Goal: Information Seeking & Learning: Find specific fact

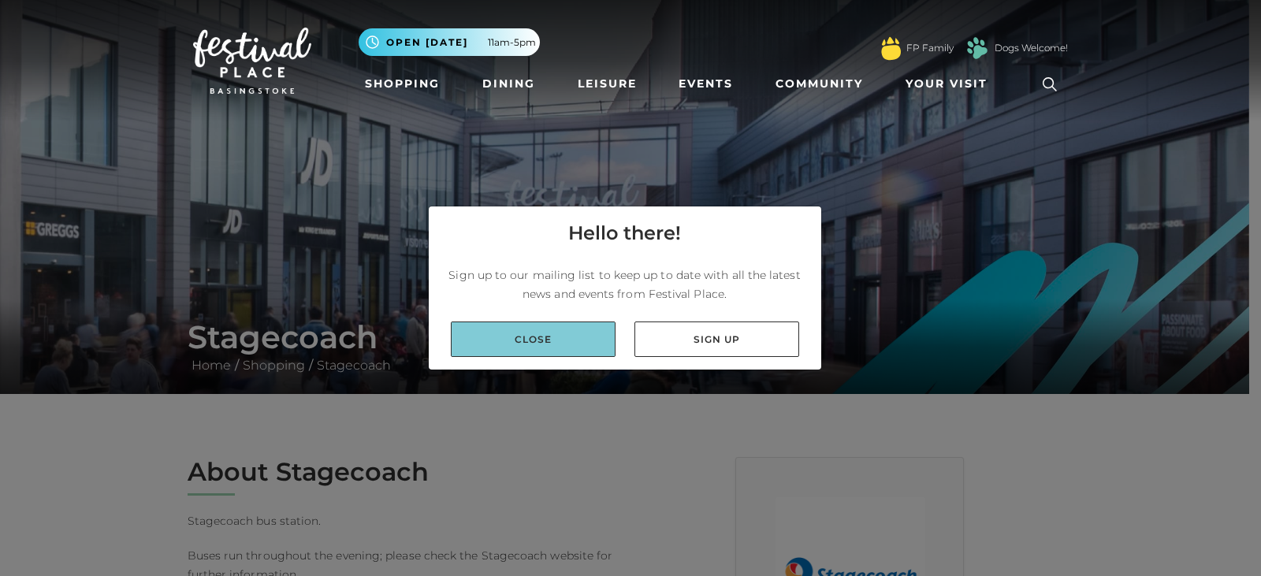
click at [552, 345] on link "Close" at bounding box center [533, 338] width 165 height 35
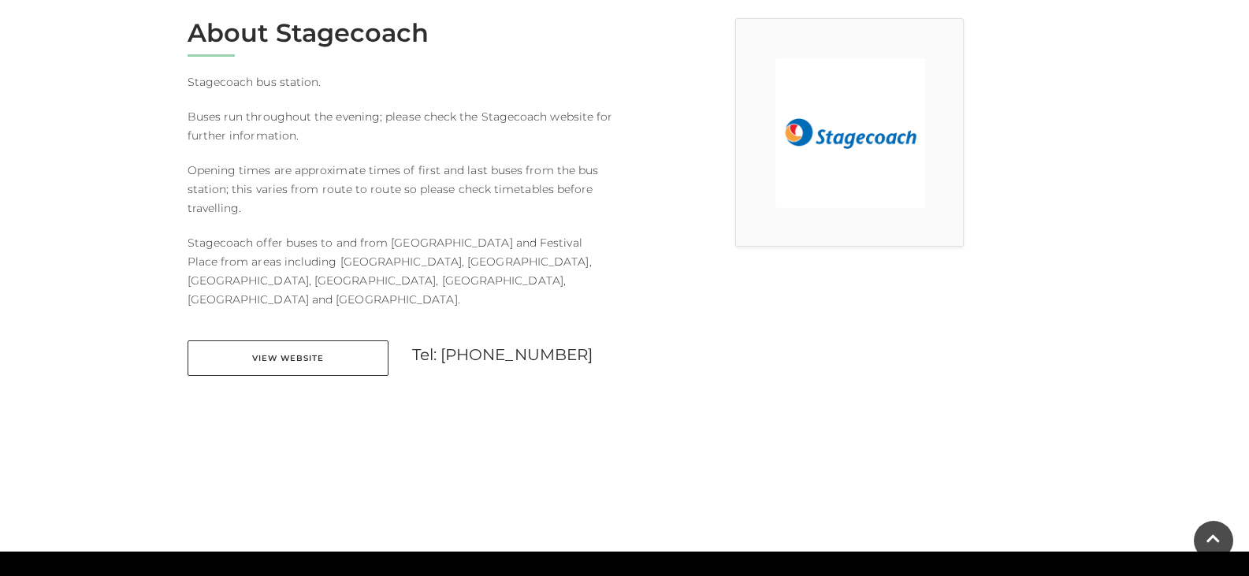
scroll to position [394, 0]
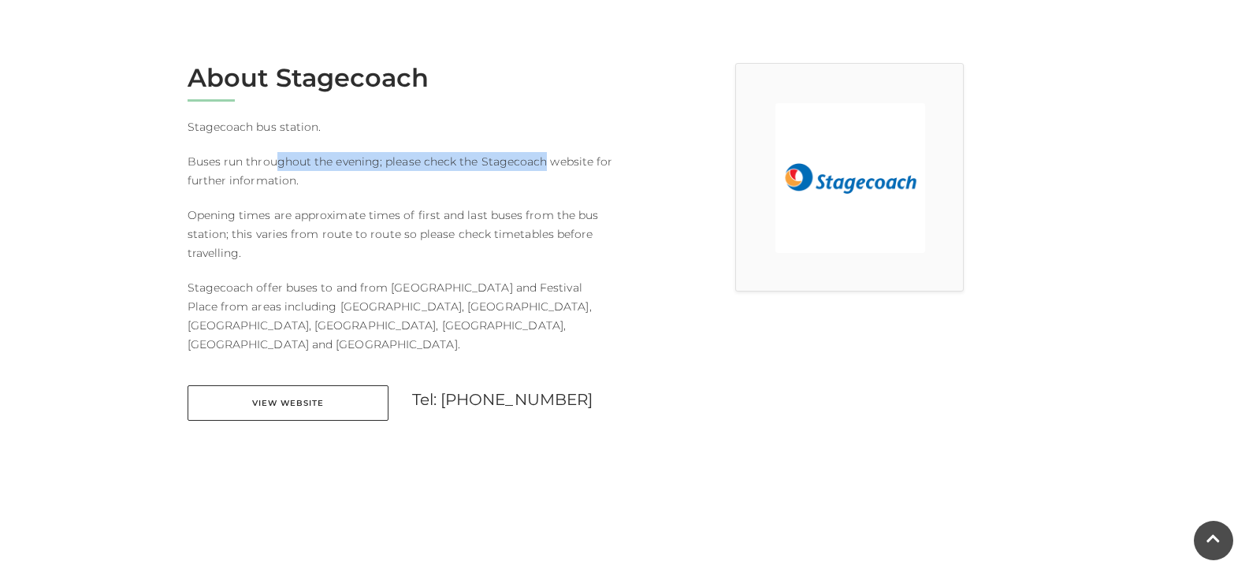
drag, startPoint x: 294, startPoint y: 150, endPoint x: 540, endPoint y: 150, distance: 245.8
click at [541, 150] on div "About Stagecoach Stagecoach bus station. Buses run throughout the evening; plea…" at bounding box center [400, 251] width 449 height 377
click at [533, 150] on div "About Stagecoach Stagecoach bus station. Buses run throughout the evening; plea…" at bounding box center [400, 251] width 449 height 377
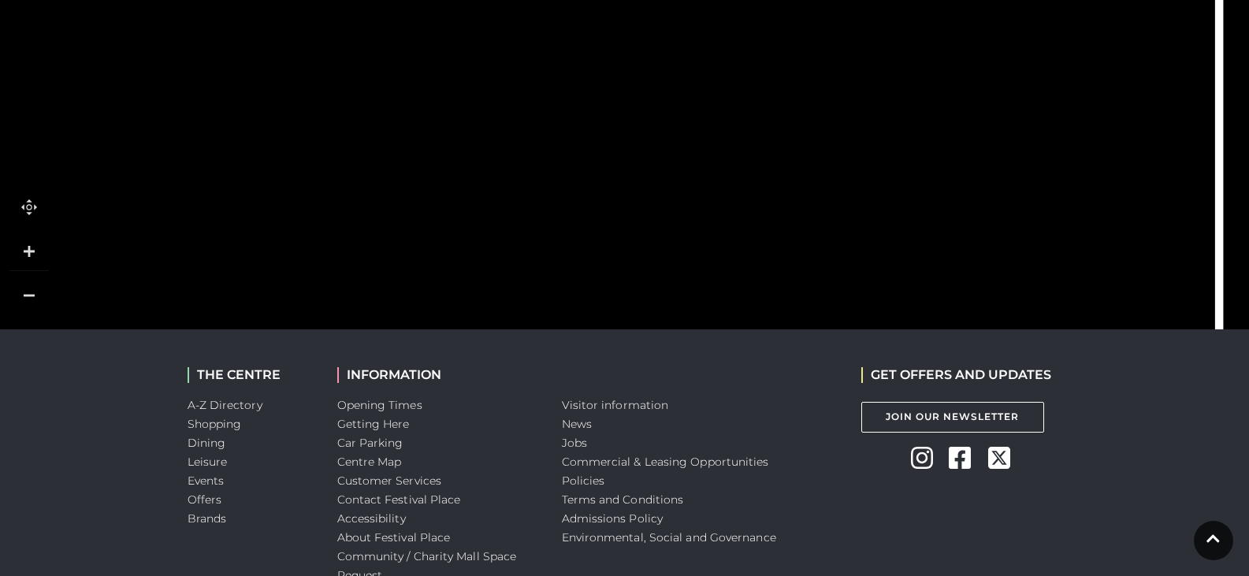
scroll to position [1134, 0]
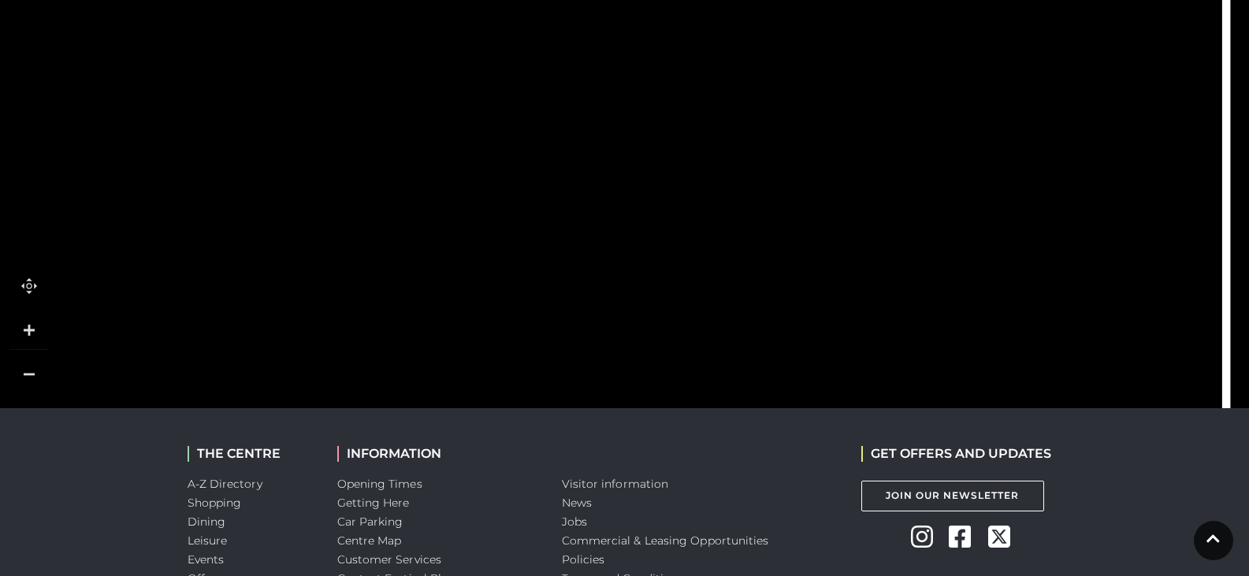
drag, startPoint x: 534, startPoint y: 241, endPoint x: 541, endPoint y: 132, distance: 108.9
click at [541, 132] on rect at bounding box center [583, 111] width 89 height 113
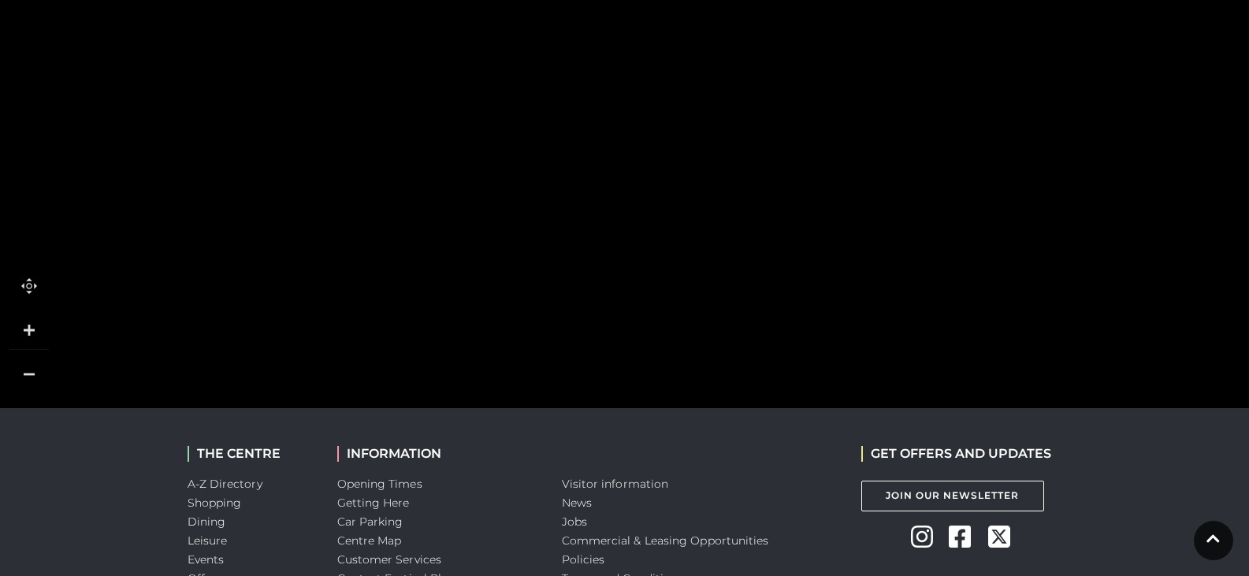
drag, startPoint x: 610, startPoint y: 165, endPoint x: 675, endPoint y: 94, distance: 96.5
click at [675, 99] on rect at bounding box center [648, 117] width 89 height 36
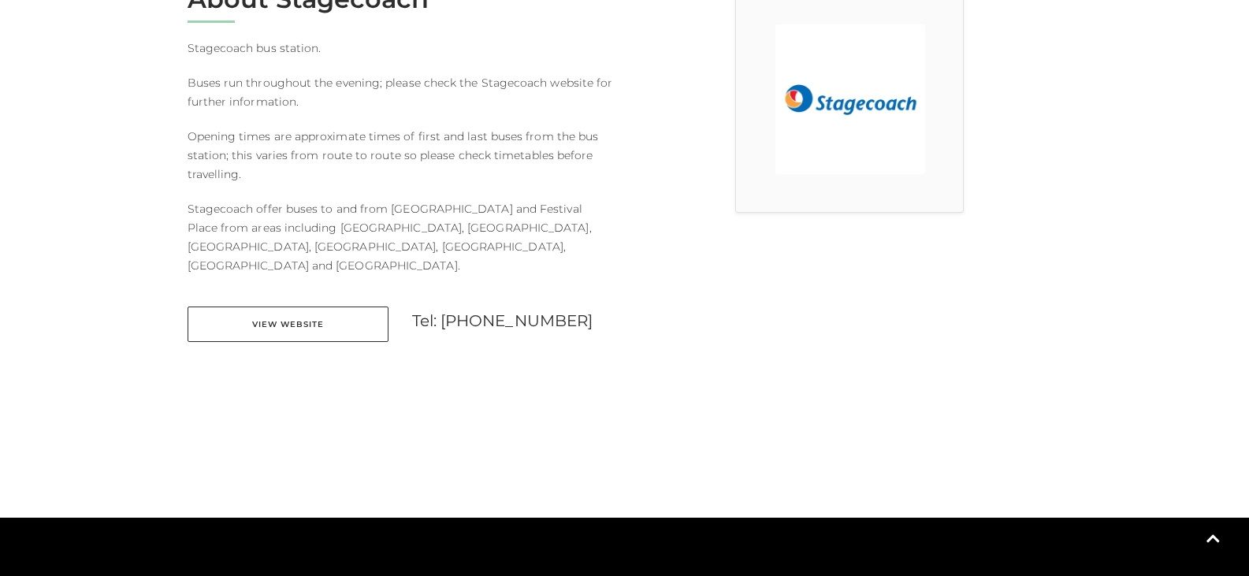
scroll to position [0, 0]
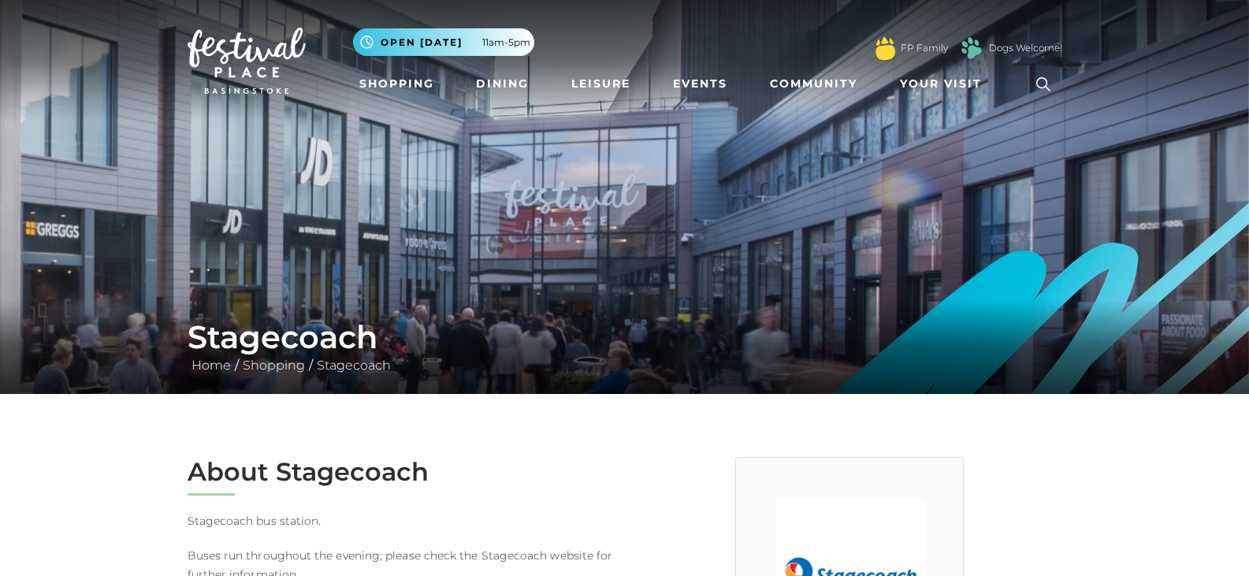
click at [1032, 76] on icon at bounding box center [1043, 84] width 24 height 24
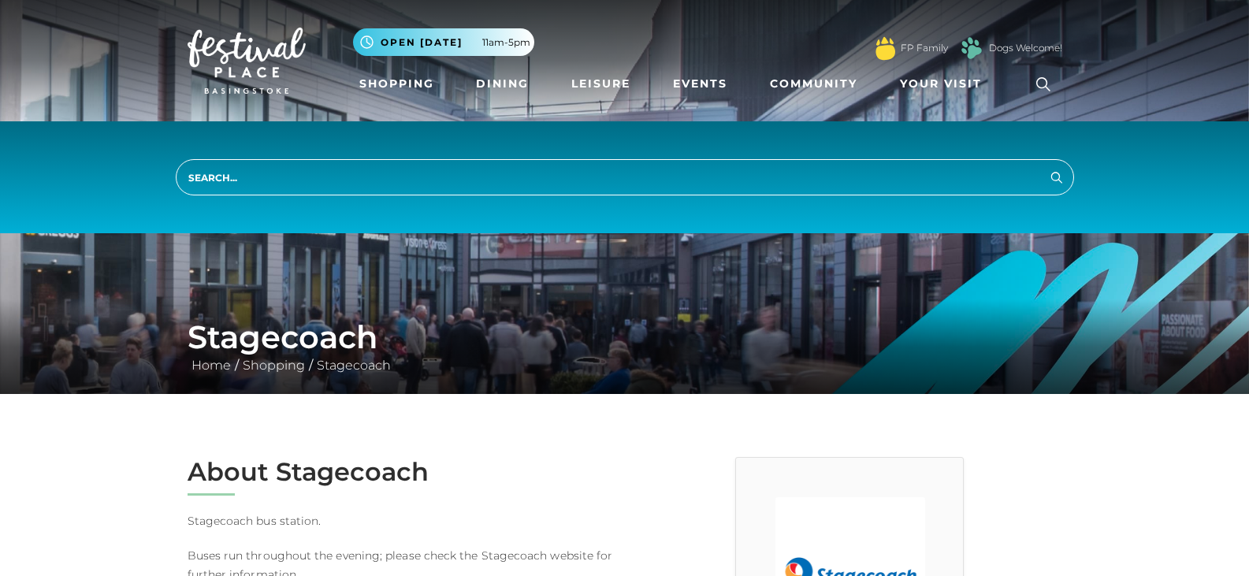
click at [694, 166] on input "search" at bounding box center [625, 177] width 898 height 36
type input "bus enquiries"
click at [1047, 167] on button "Search" at bounding box center [1056, 177] width 19 height 20
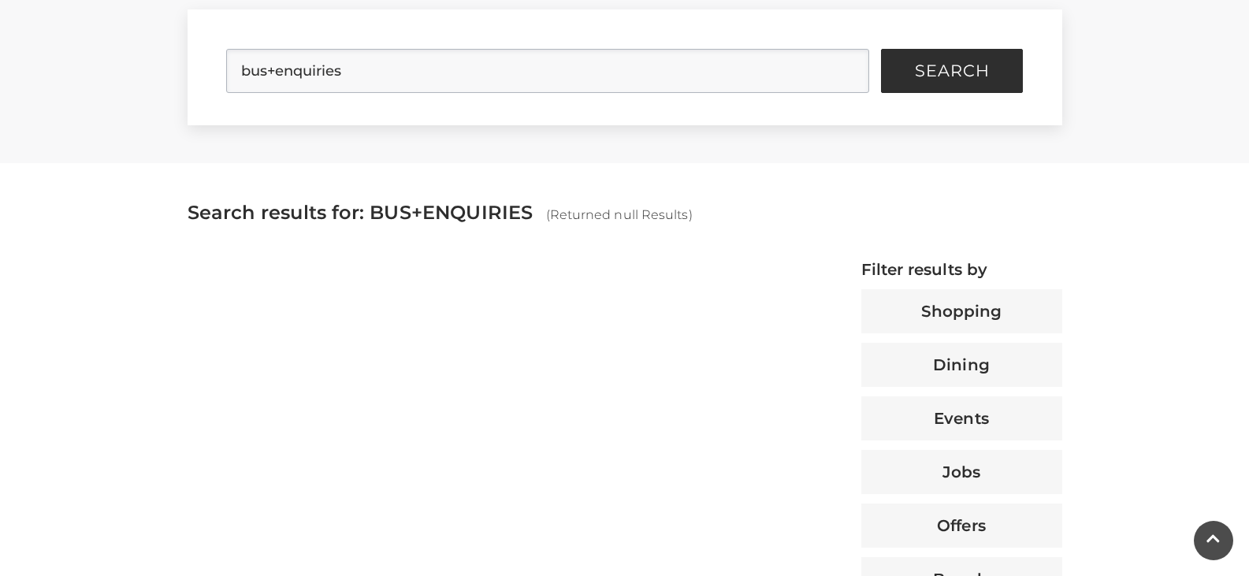
scroll to position [394, 0]
